Goal: Use online tool/utility: Utilize a website feature to perform a specific function

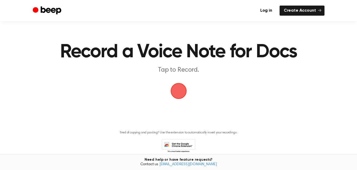
scroll to position [24, 0]
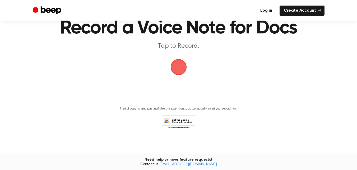
click at [179, 66] on span "button" at bounding box center [178, 66] width 17 height 17
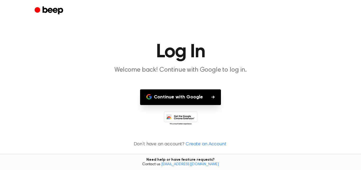
click at [181, 98] on button "Continue with Google" at bounding box center [180, 97] width 81 height 16
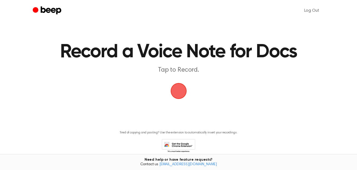
click at [184, 87] on span "button" at bounding box center [179, 90] width 20 height 20
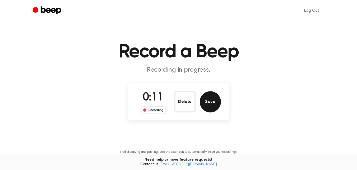
click at [207, 101] on button "Save" at bounding box center [210, 101] width 21 height 21
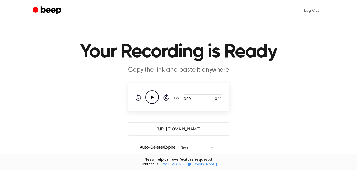
click at [154, 96] on icon "Play Audio" at bounding box center [152, 96] width 13 height 13
